Goal: Transaction & Acquisition: Download file/media

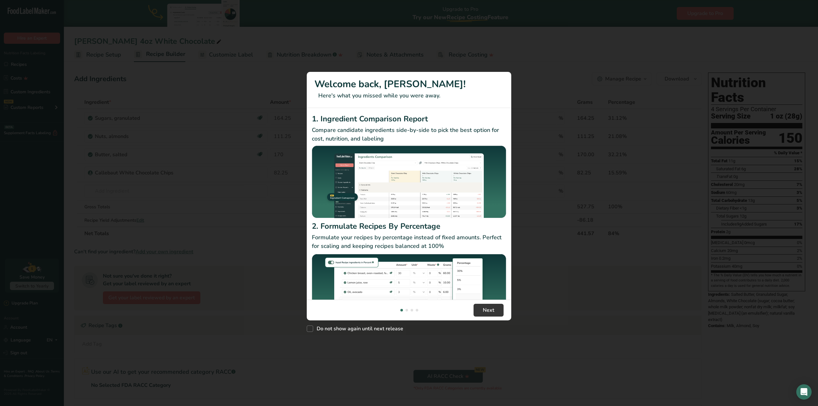
click at [19, 66] on div "New Features" at bounding box center [409, 203] width 818 height 406
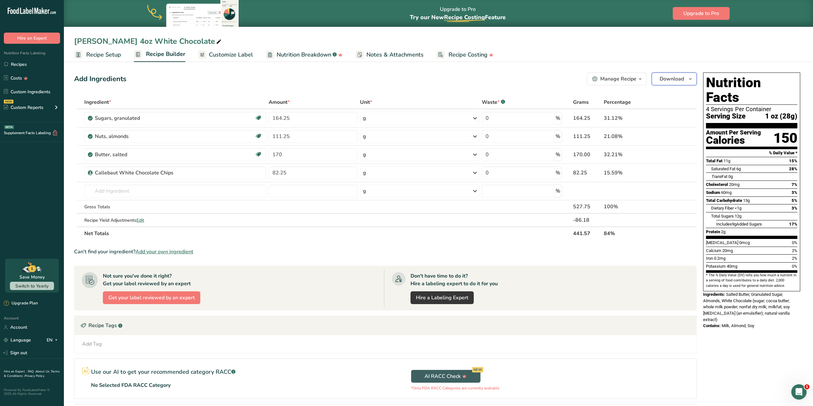
click at [681, 82] on span "Download" at bounding box center [672, 79] width 24 height 8
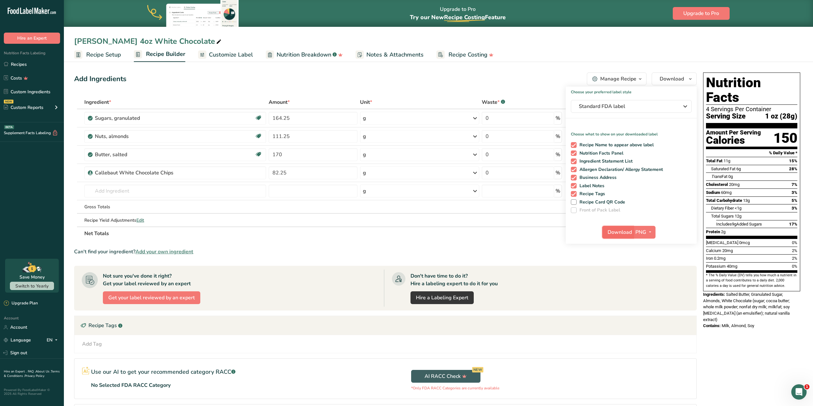
click at [618, 233] on span "Download" at bounding box center [620, 232] width 24 height 8
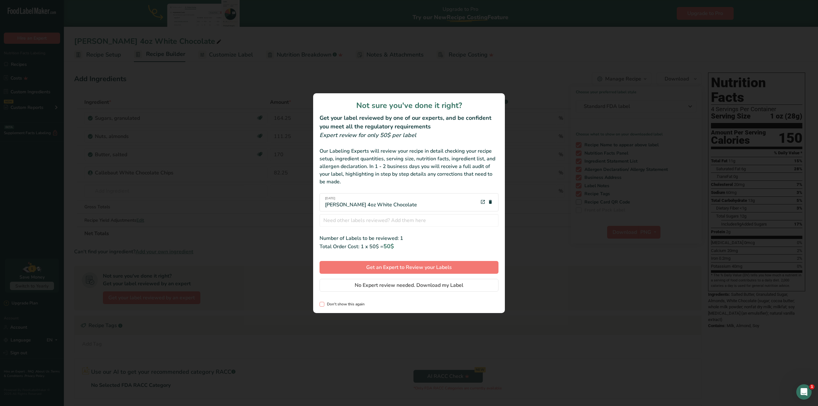
click at [351, 304] on span "Don't show this again" at bounding box center [344, 304] width 40 height 5
click at [324, 304] on input "Don't show this again" at bounding box center [321, 304] width 4 height 4
checkbox input "true"
click at [376, 285] on span "No Expert review needed. Download my Label" at bounding box center [409, 285] width 109 height 8
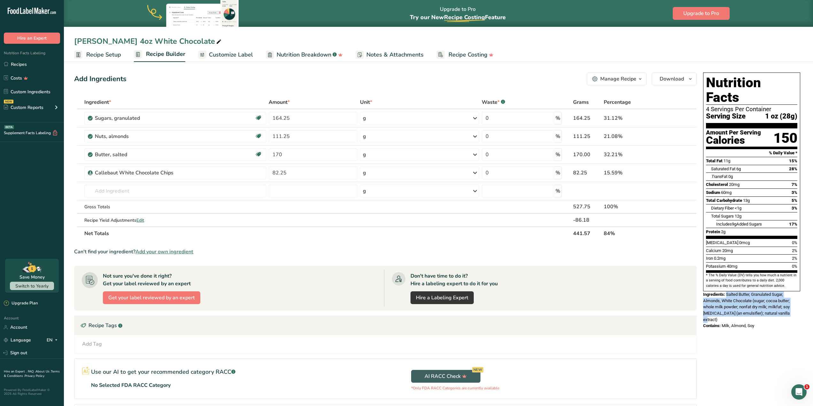
drag, startPoint x: 792, startPoint y: 298, endPoint x: 728, endPoint y: 279, distance: 67.3
click at [728, 291] on div "Ingredients: Salted Butter, Granulated Sugar, Almonds, White Chocolate (sugar; …" at bounding box center [751, 306] width 97 height 31
copy span "Salted Butter, Granulated Sugar, Almonds, White Chocolate (sugar; cocoa butter;…"
